Goal: Check status: Check status

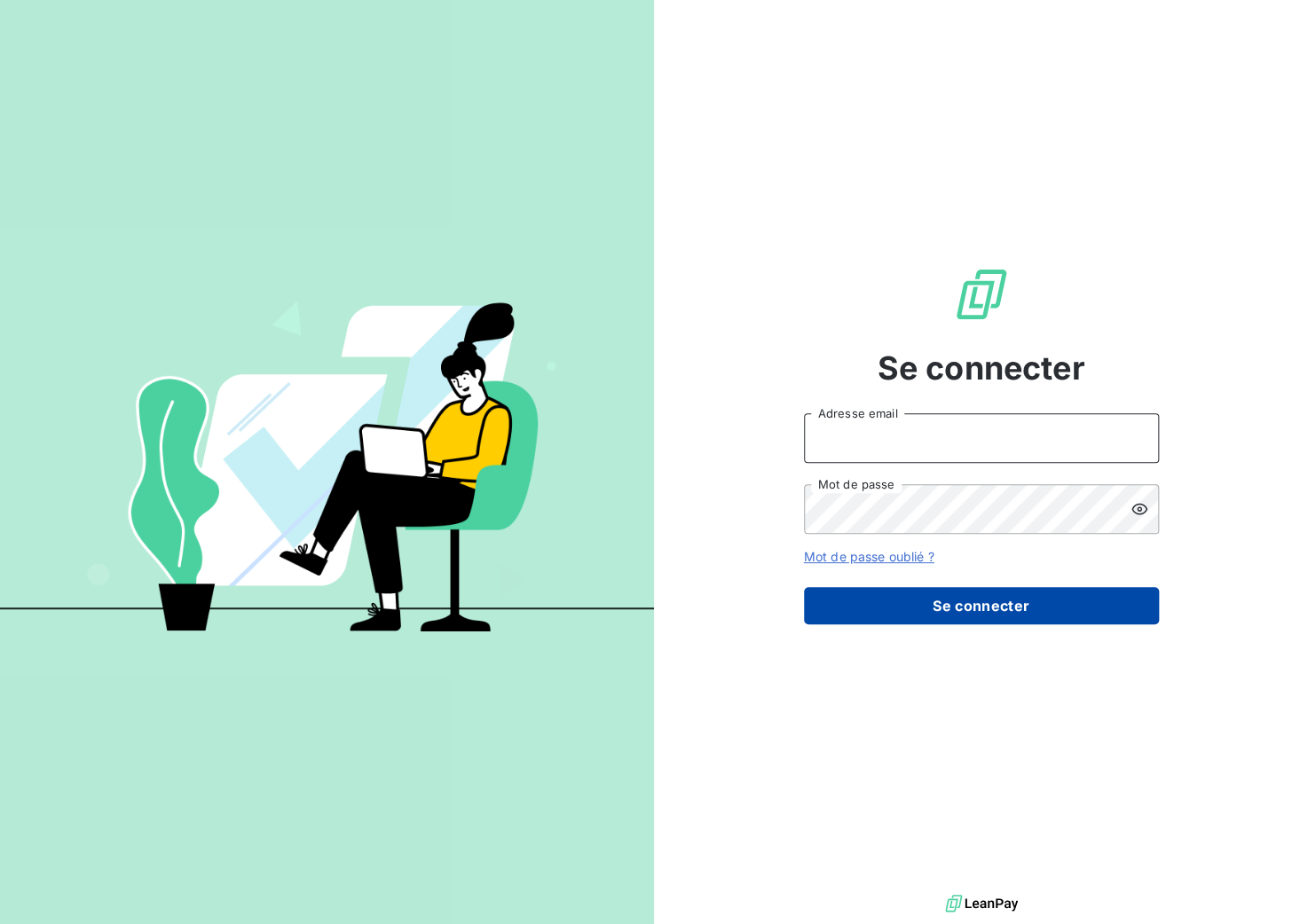
type input "e.paquet@bcpinfo.net"
click at [851, 591] on button "Se connecter" at bounding box center [981, 606] width 355 height 37
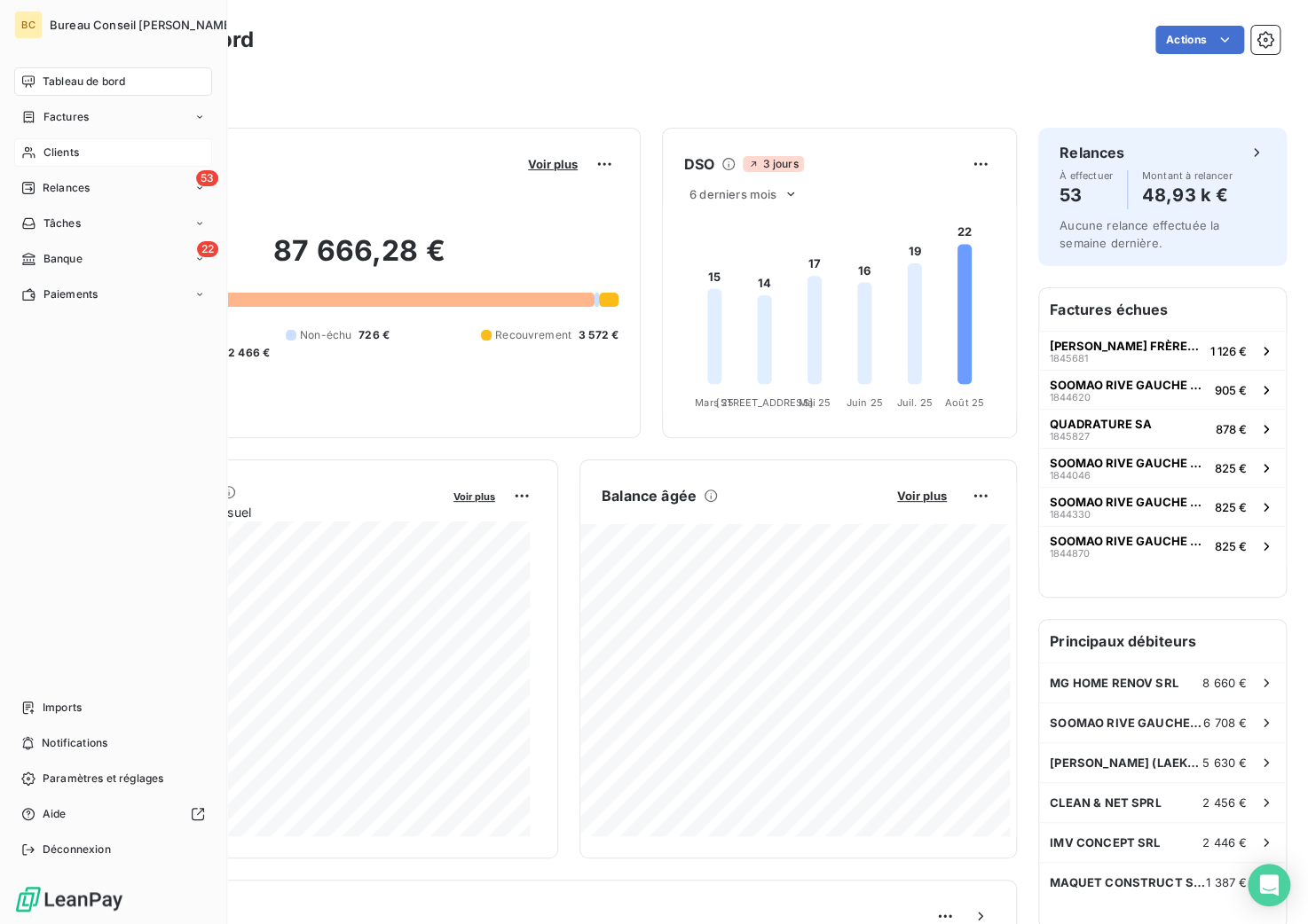
click at [57, 157] on span "Clients" at bounding box center [61, 152] width 35 height 16
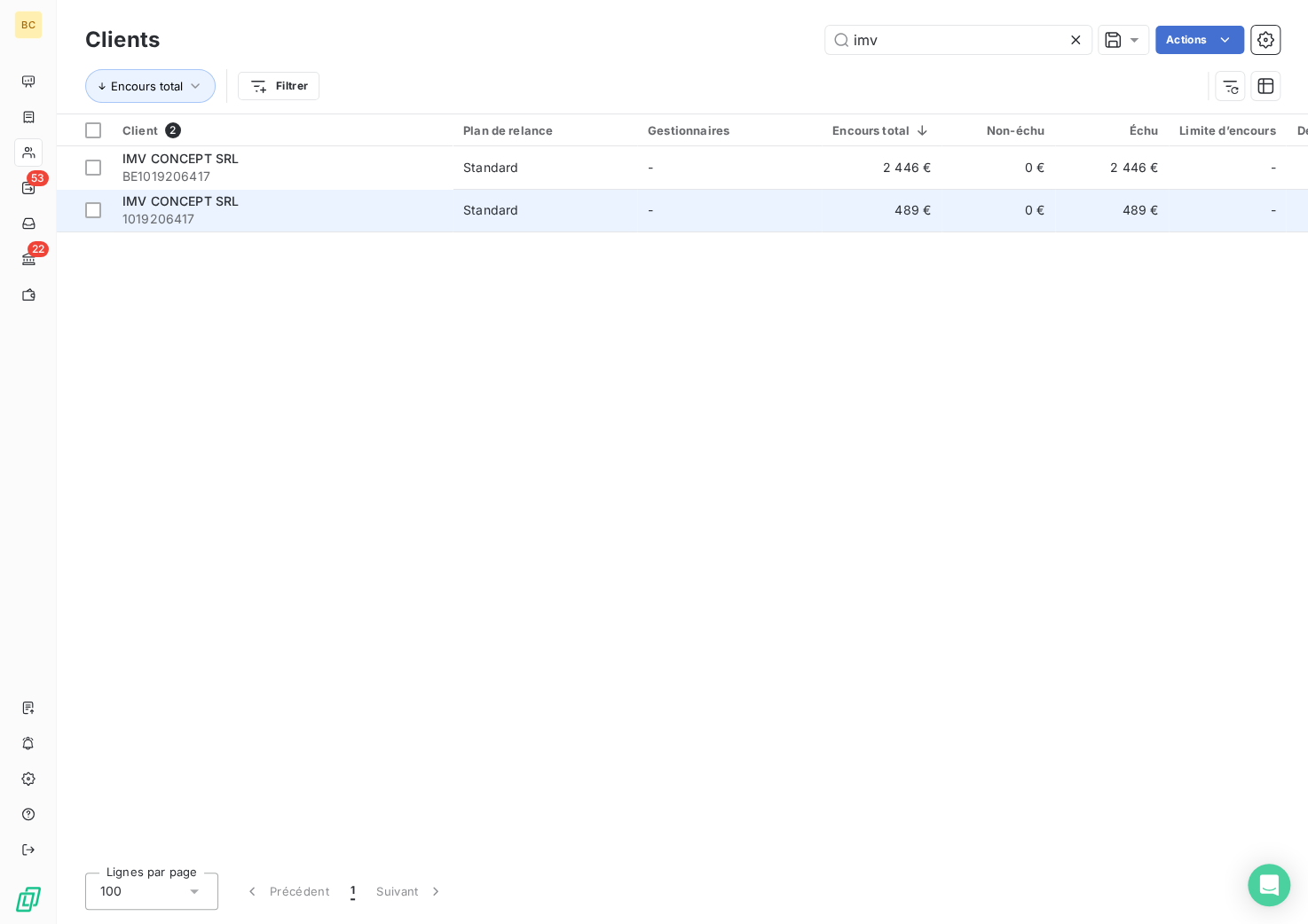
type input "imv"
click at [222, 209] on span "IMV CONCEPT SRL" at bounding box center [180, 201] width 116 height 15
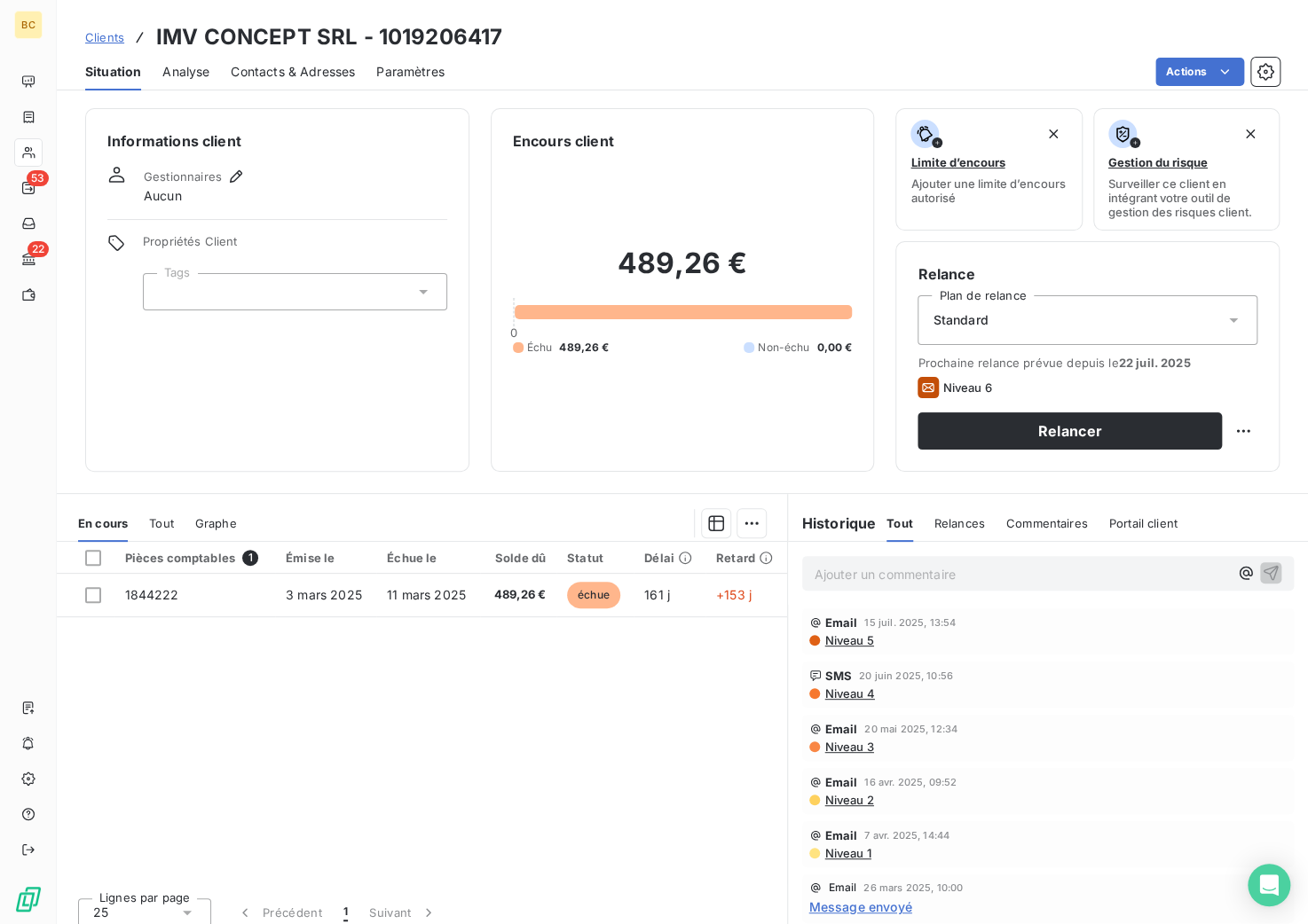
click at [152, 524] on span "Tout" at bounding box center [161, 523] width 25 height 14
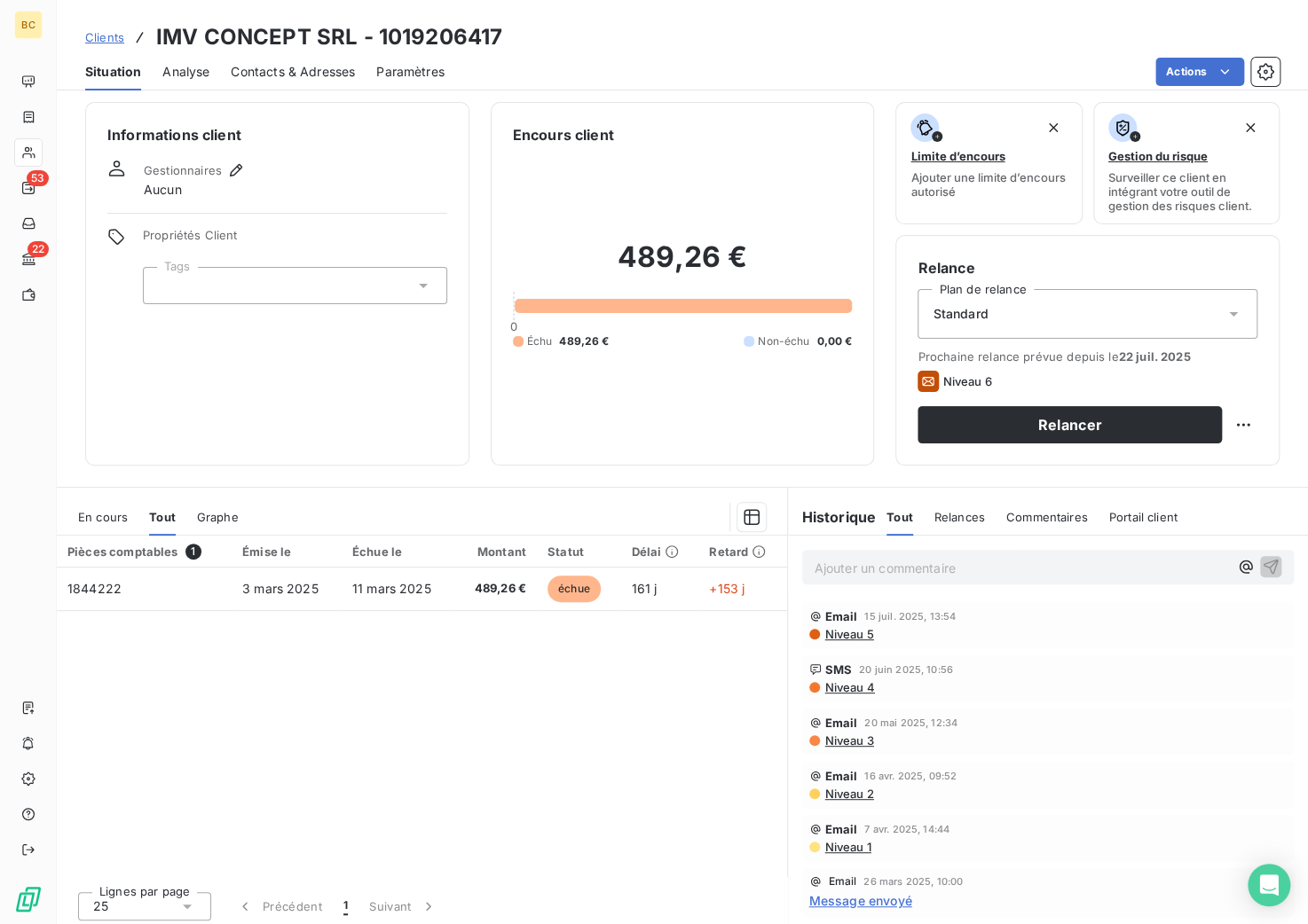
scroll to position [10, 0]
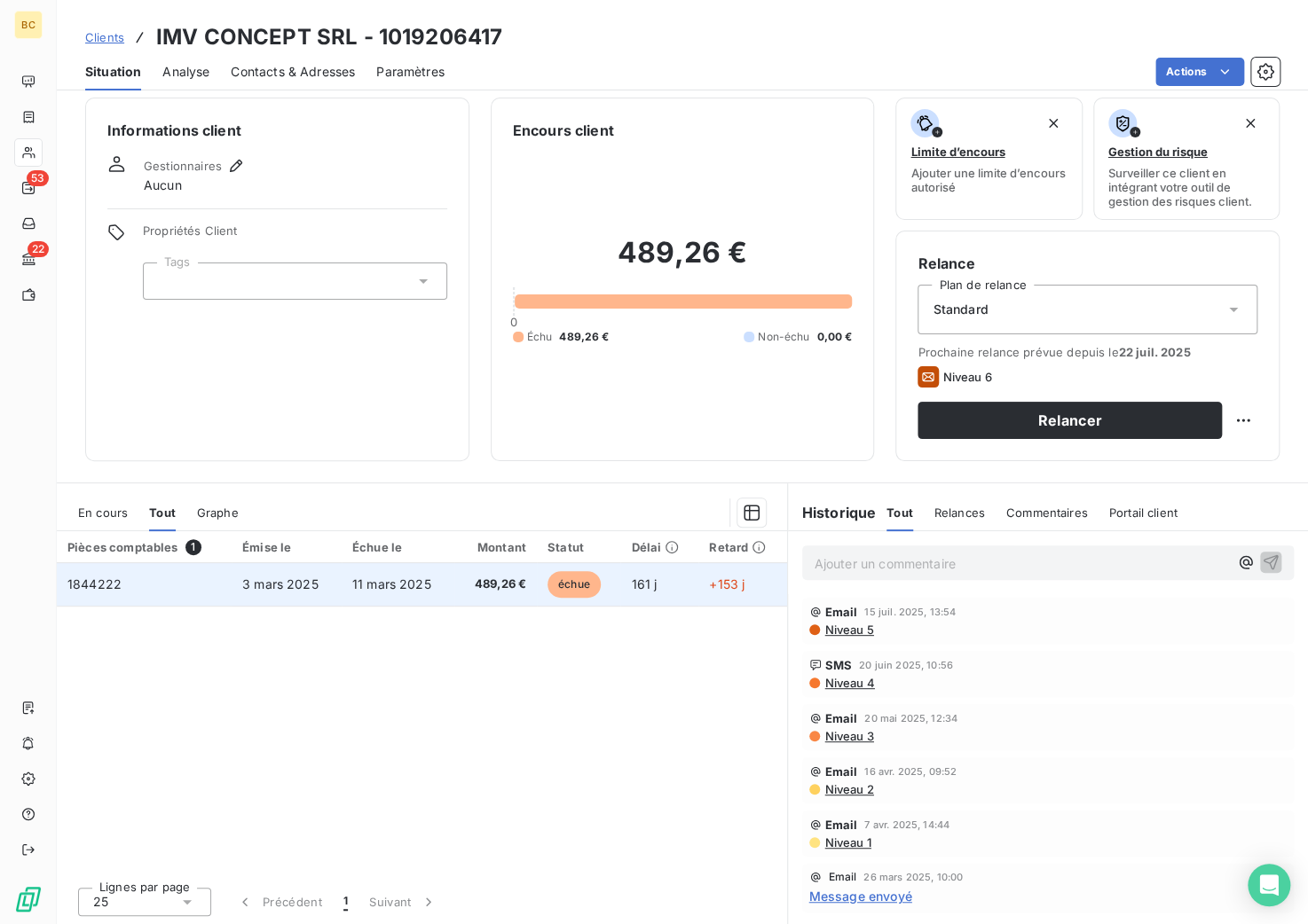
click at [363, 583] on span "11 mars 2025" at bounding box center [391, 584] width 79 height 15
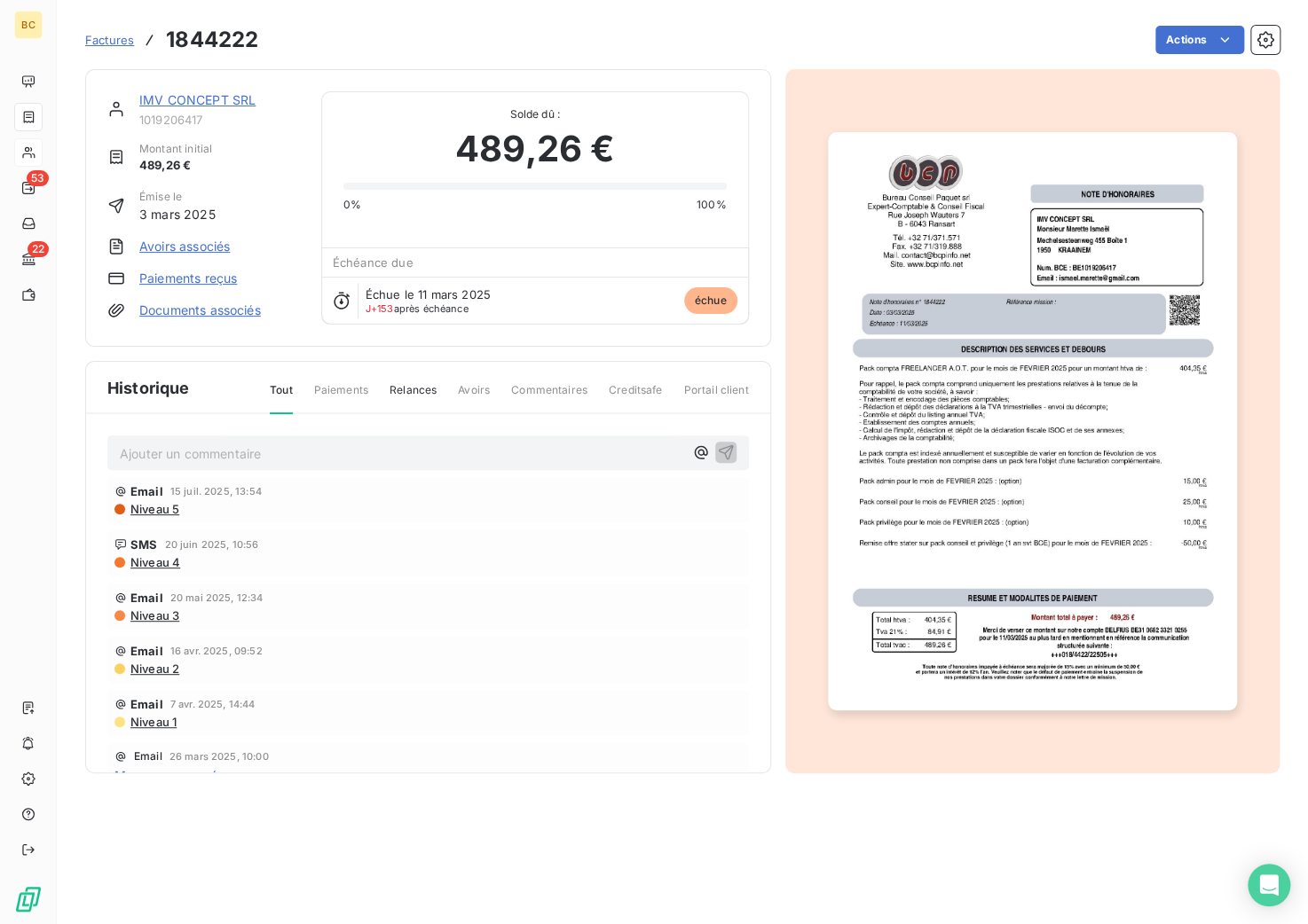
click at [181, 105] on link "IMV CONCEPT SRL" at bounding box center [198, 100] width 116 height 15
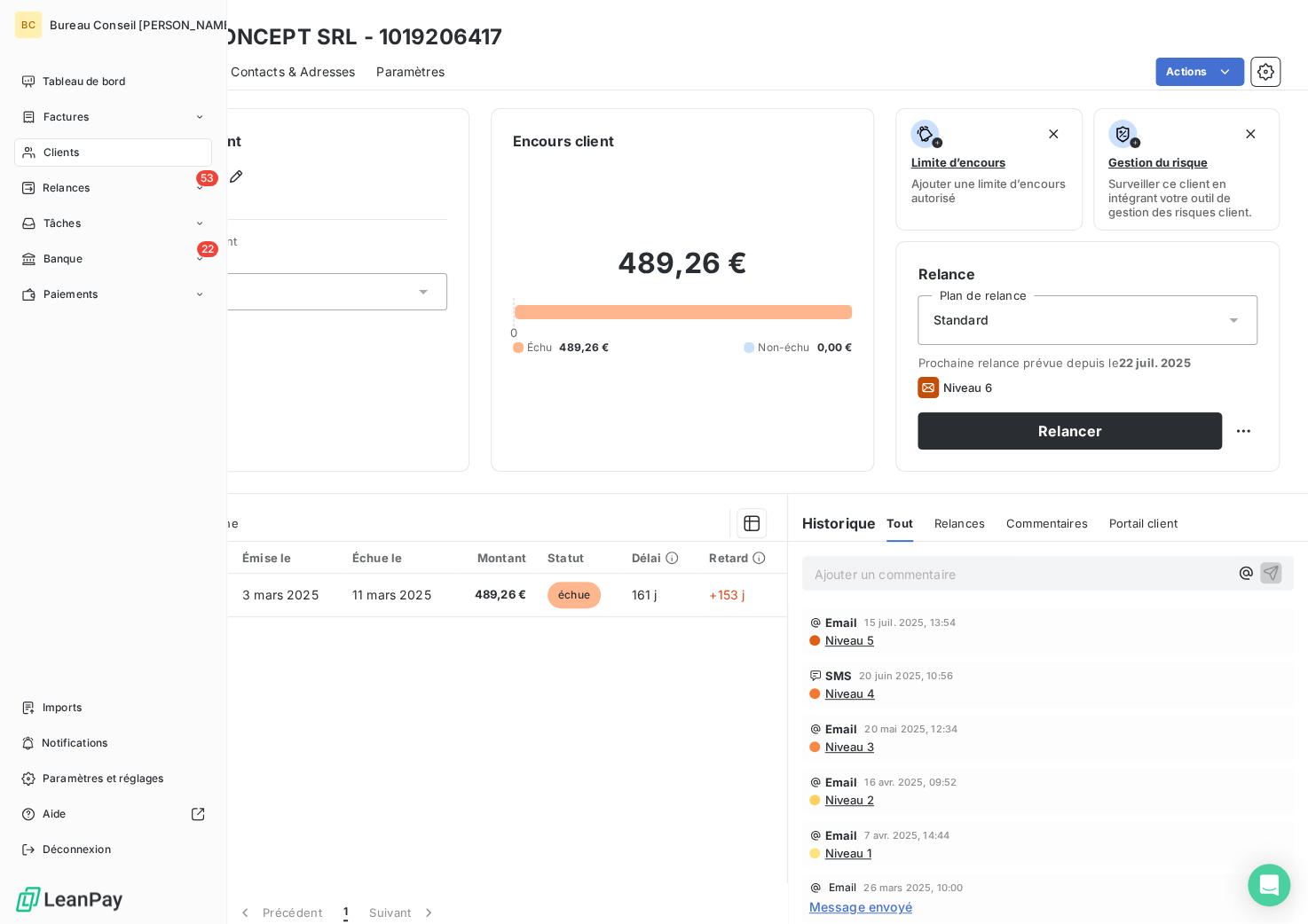
click at [72, 150] on span "Clients" at bounding box center [61, 152] width 35 height 16
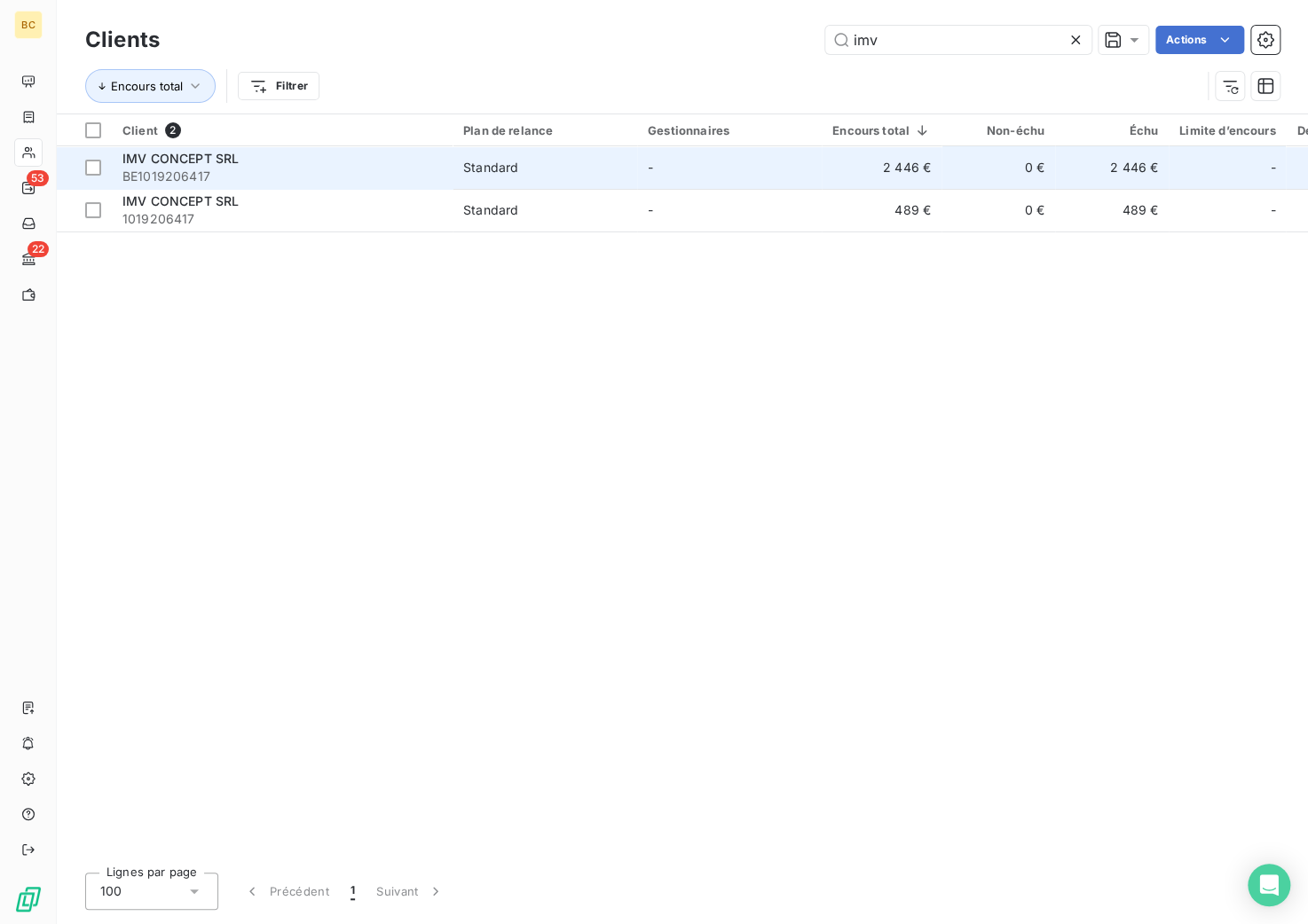
click at [480, 167] on div "Standard" at bounding box center [490, 167] width 55 height 18
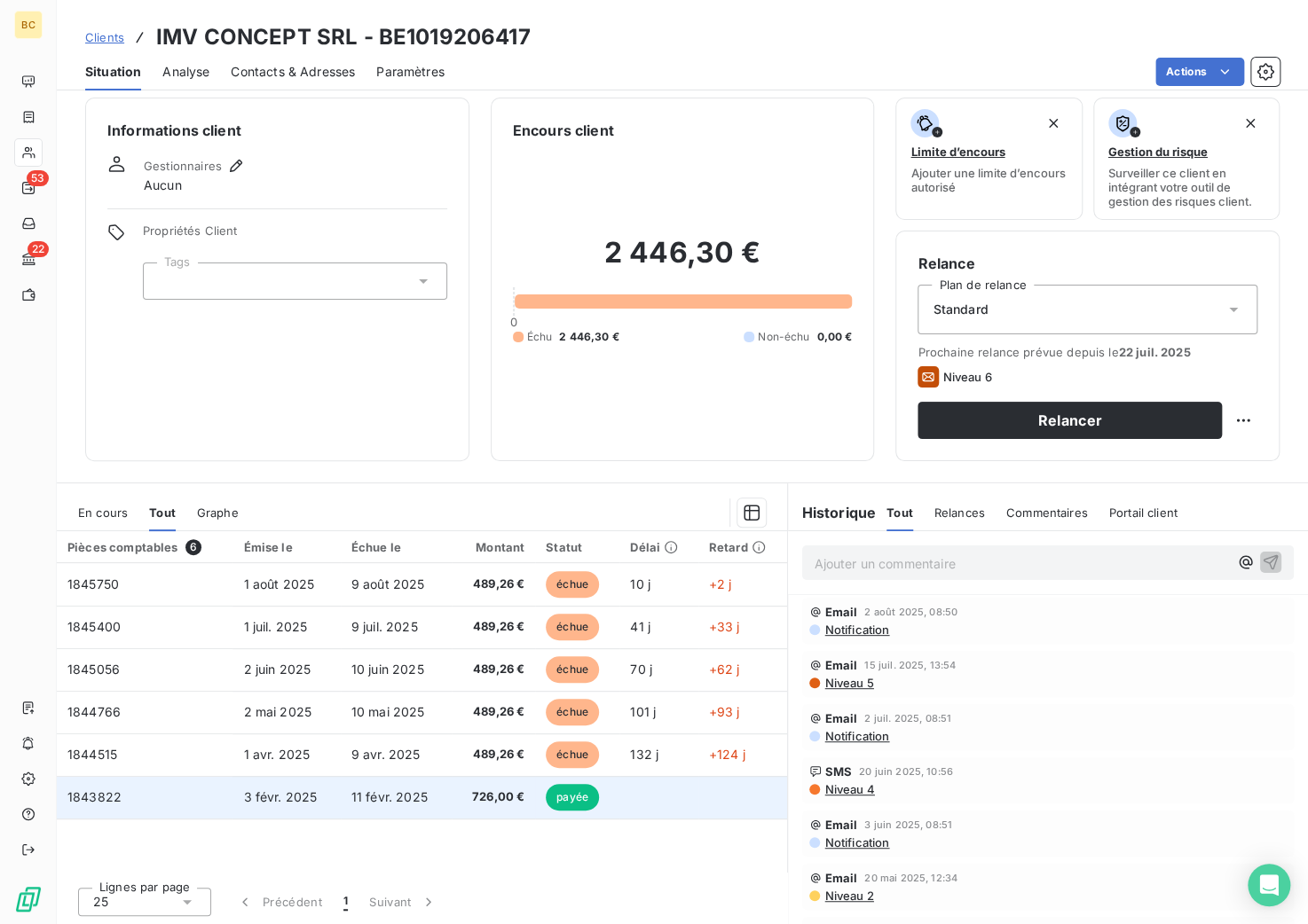
scroll to position [10, 0]
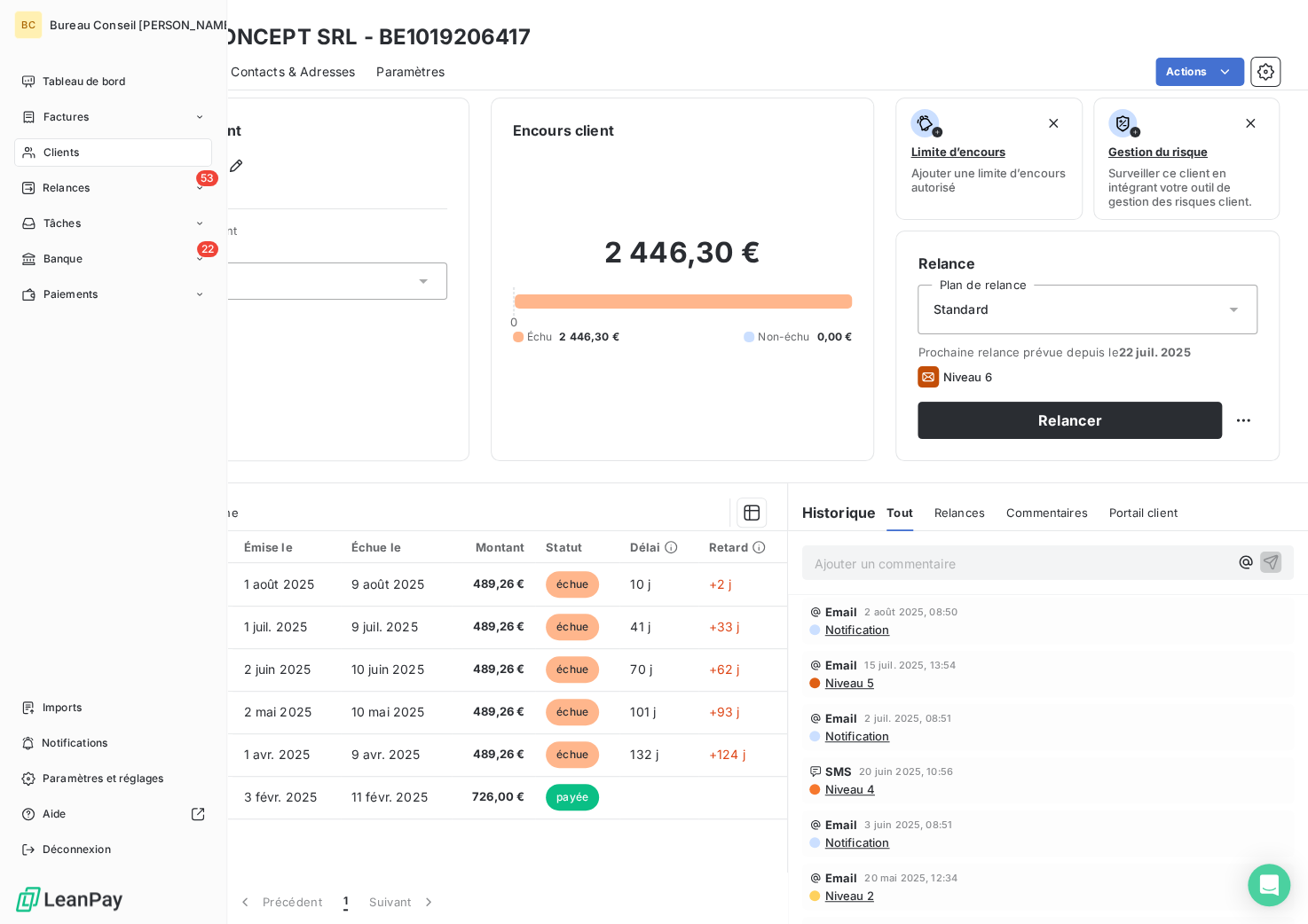
click at [47, 162] on div "Clients" at bounding box center [113, 153] width 198 height 28
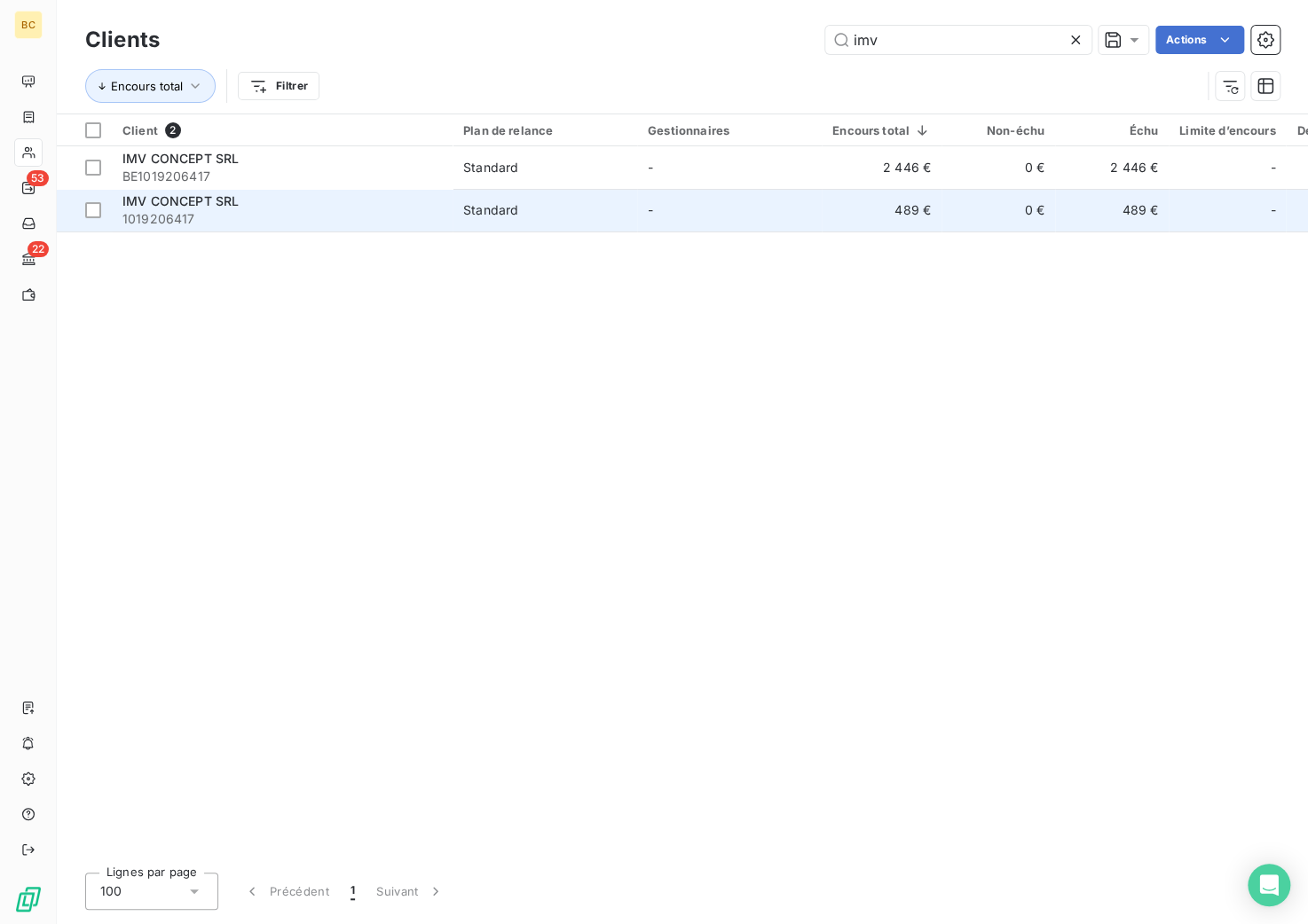
click at [206, 223] on span "1019206417" at bounding box center [281, 219] width 320 height 18
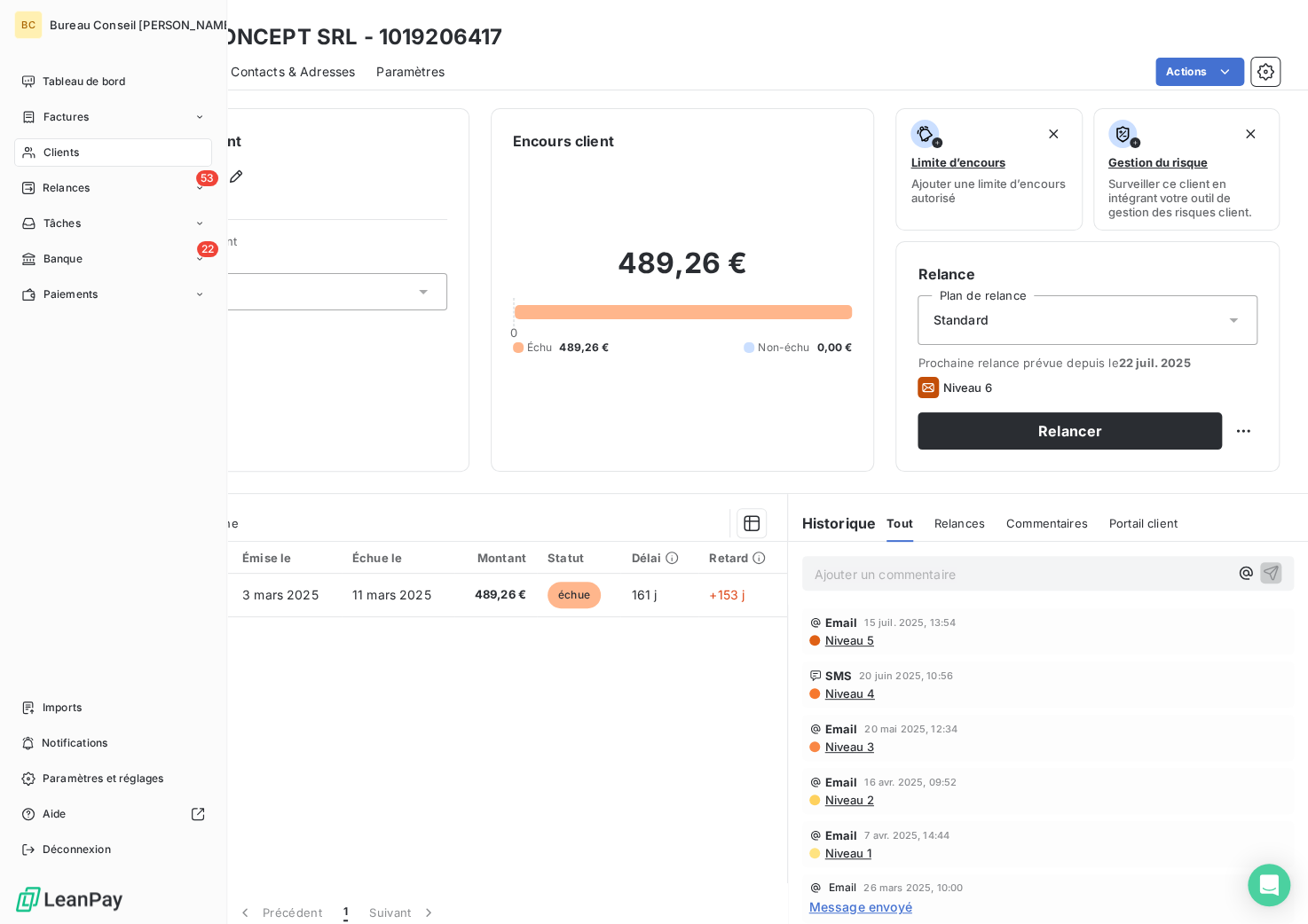
click at [45, 153] on span "Clients" at bounding box center [61, 152] width 35 height 16
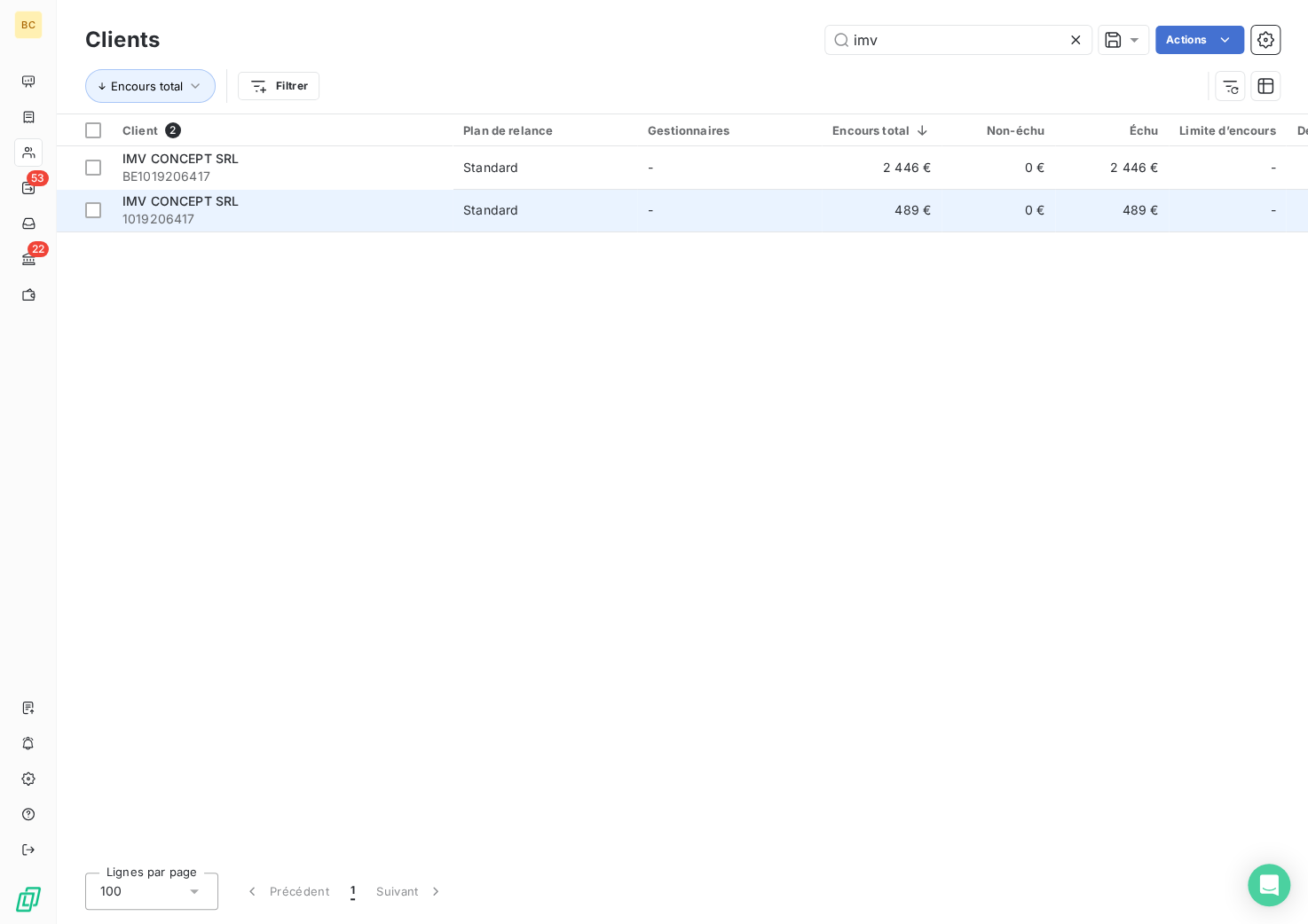
click at [242, 211] on span "1019206417" at bounding box center [281, 219] width 320 height 18
